Goal: Check status: Verify the current state of an ongoing process or item

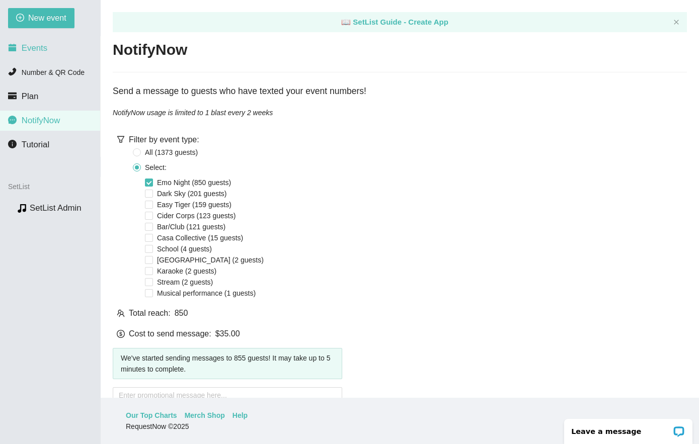
click at [49, 47] on li "Events" at bounding box center [50, 48] width 100 height 20
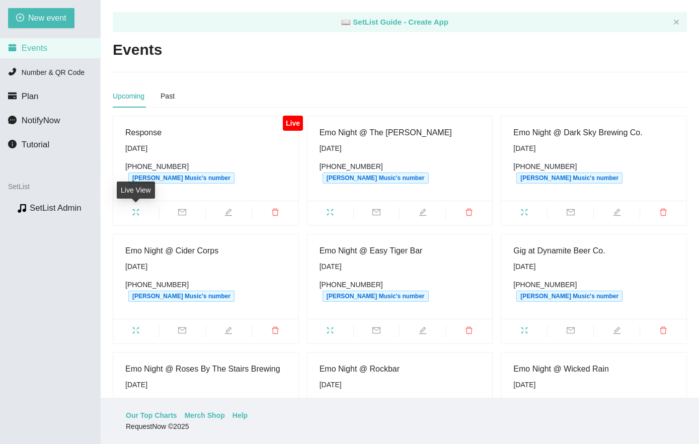
click at [138, 211] on icon "fullscreen" at bounding box center [136, 212] width 8 height 8
click at [389, 68] on main "📖 SetList Guide - Create App Events Upcoming Past Live Response Tuesday, Octobe…" at bounding box center [400, 199] width 598 height 398
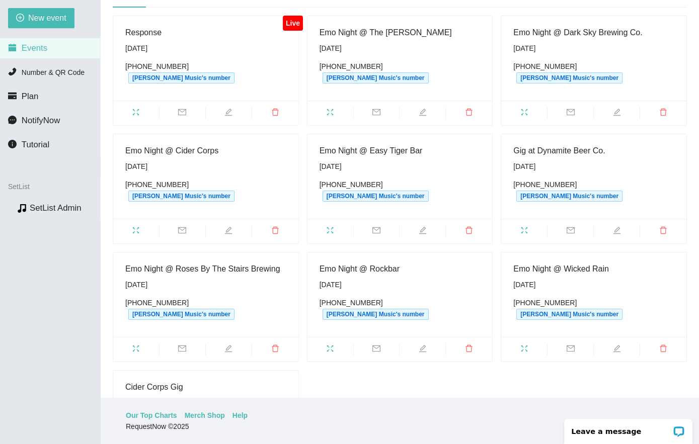
scroll to position [101, 0]
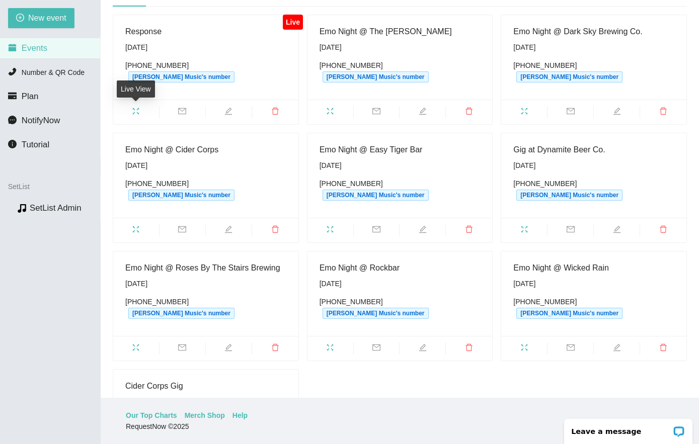
click at [139, 115] on icon "fullscreen" at bounding box center [136, 111] width 8 height 8
